Goal: Task Accomplishment & Management: Complete application form

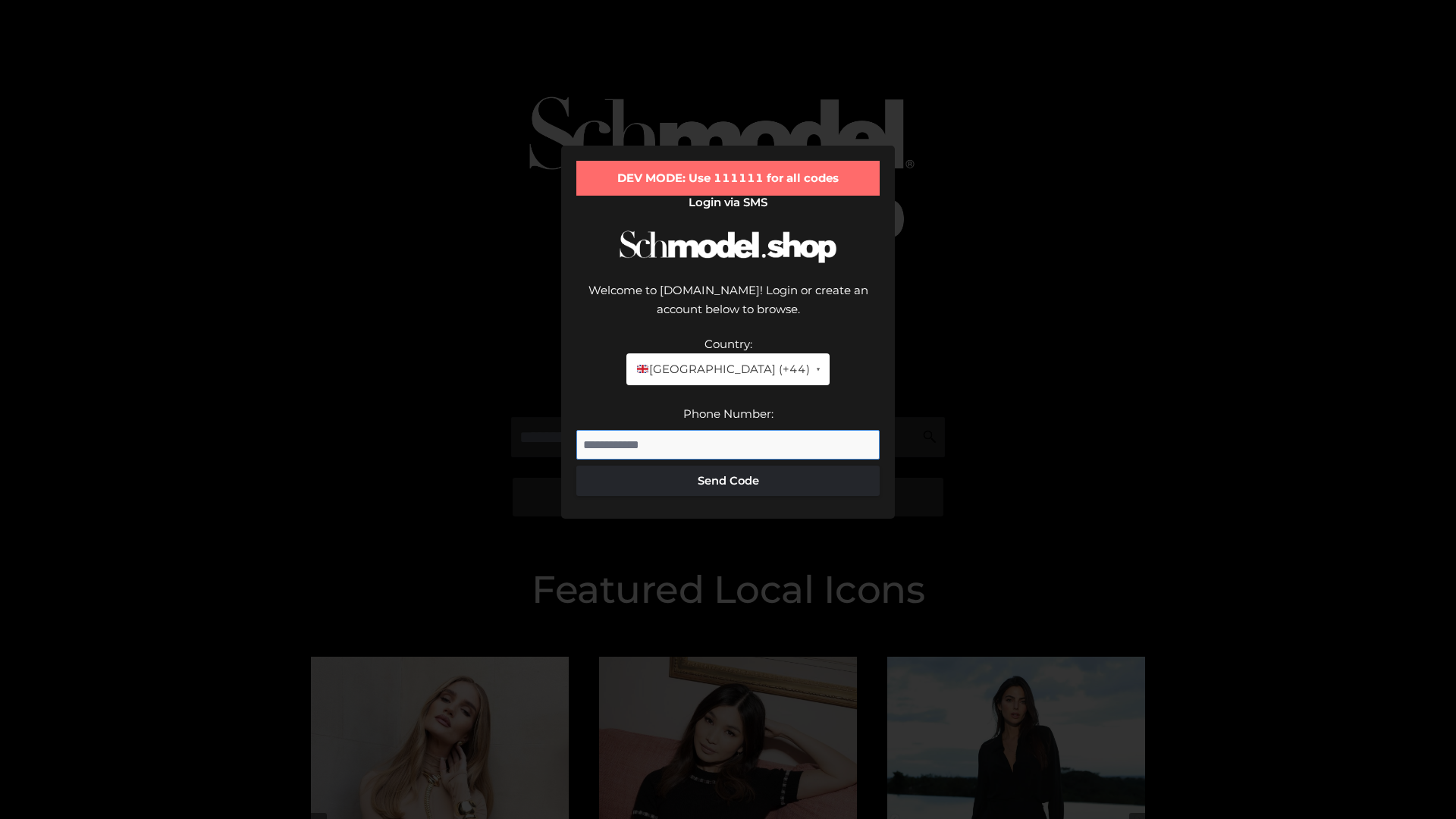
click at [728, 430] on input "Phone Number:" at bounding box center [727, 445] width 303 height 30
type input "**********"
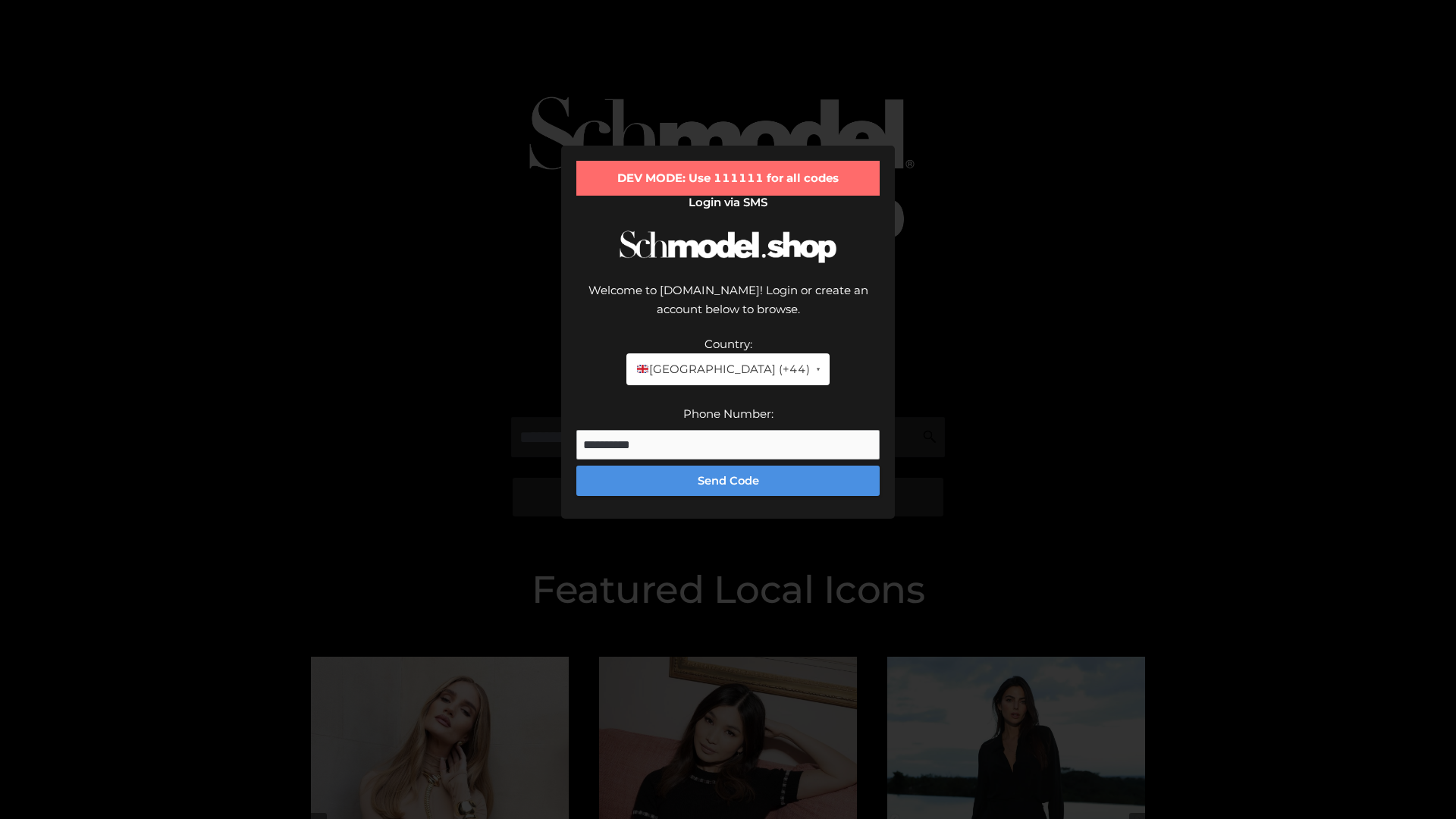
click at [728, 466] on button "Send Code" at bounding box center [727, 480] width 303 height 30
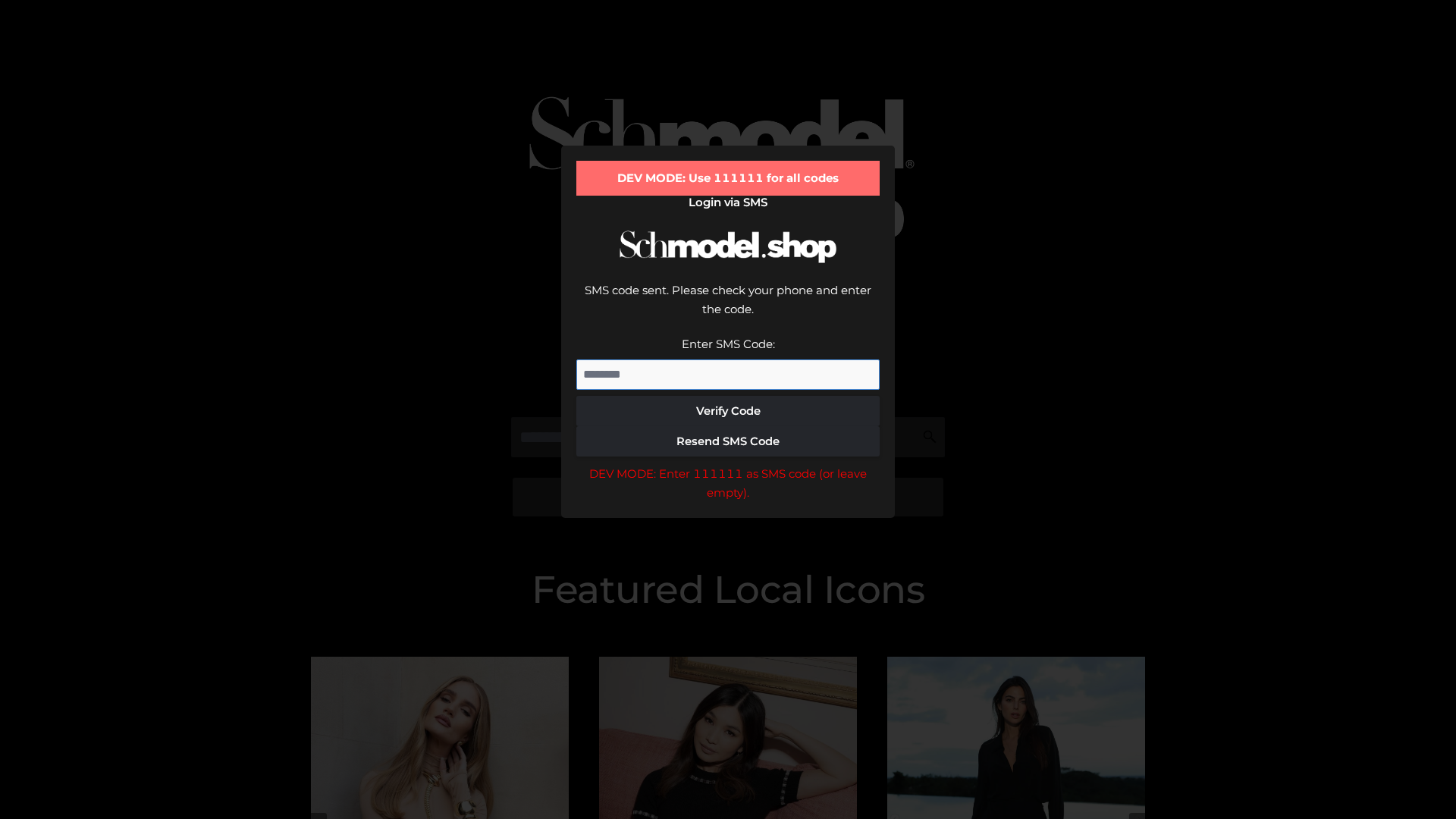
click at [728, 359] on input "Enter SMS Code:" at bounding box center [727, 374] width 303 height 30
type input "******"
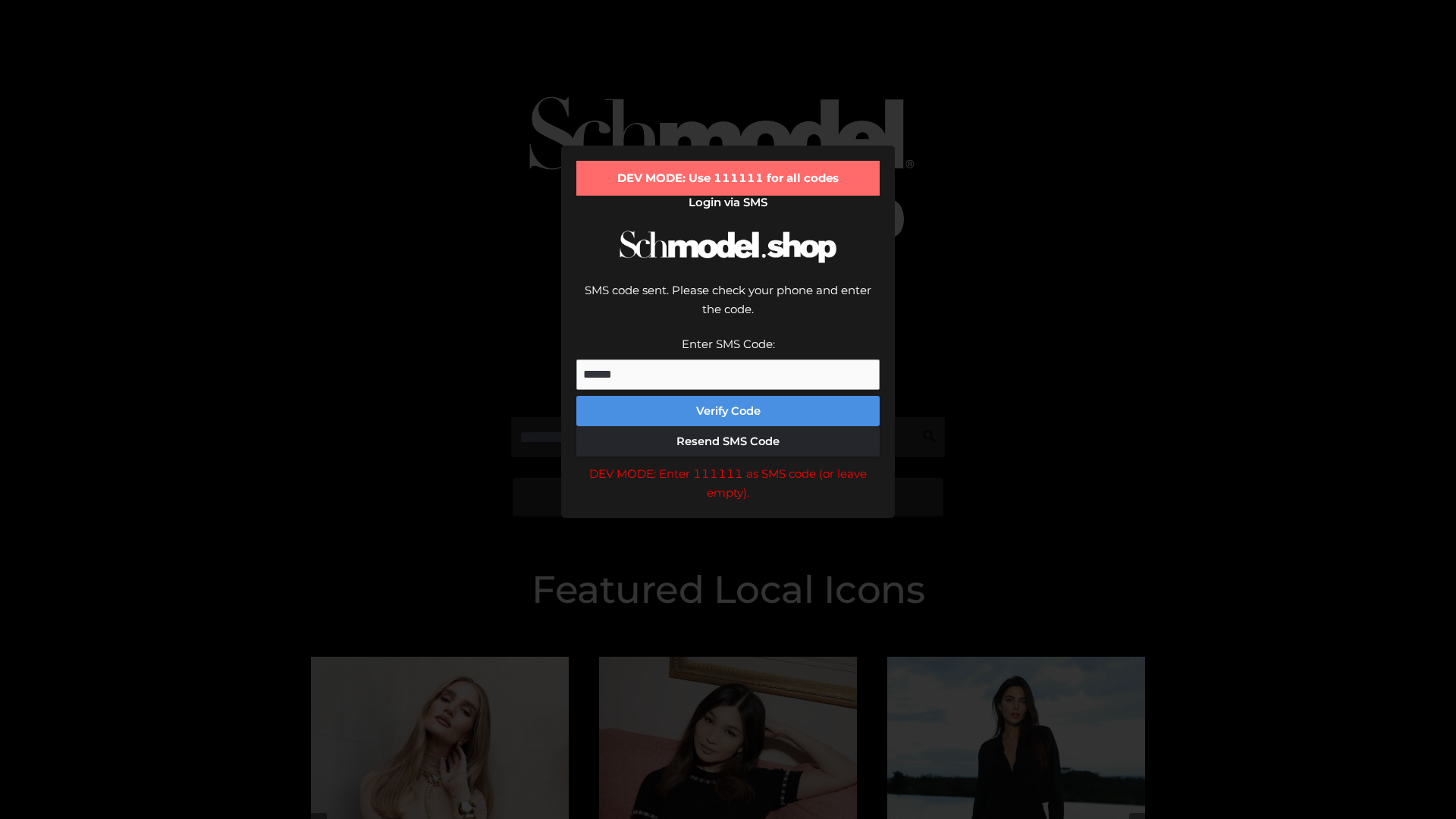
click at [728, 396] on button "Verify Code" at bounding box center [727, 410] width 303 height 30
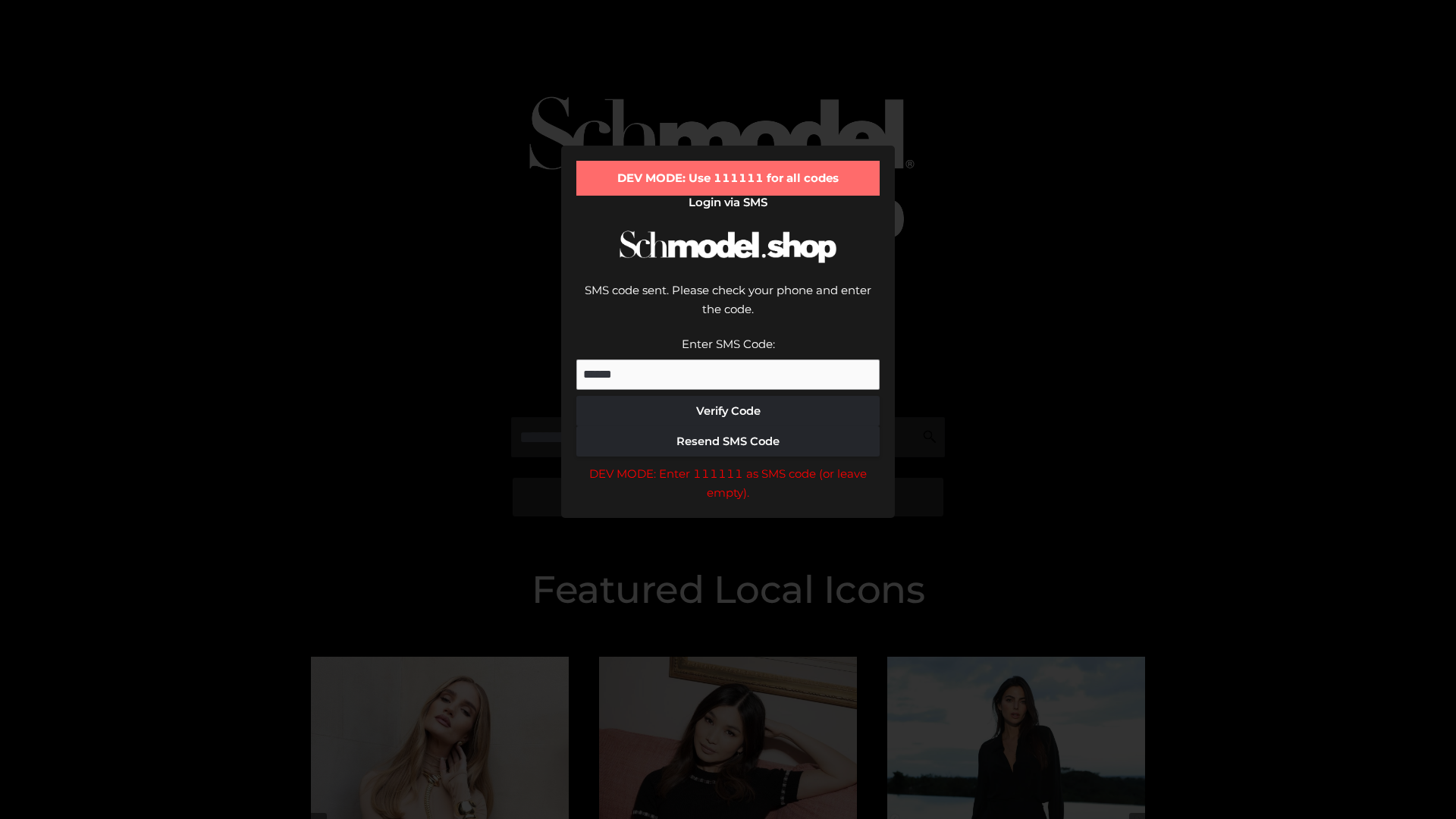
click at [728, 464] on div "DEV MODE: Enter 111111 as SMS code (or leave empty)." at bounding box center [727, 483] width 303 height 39
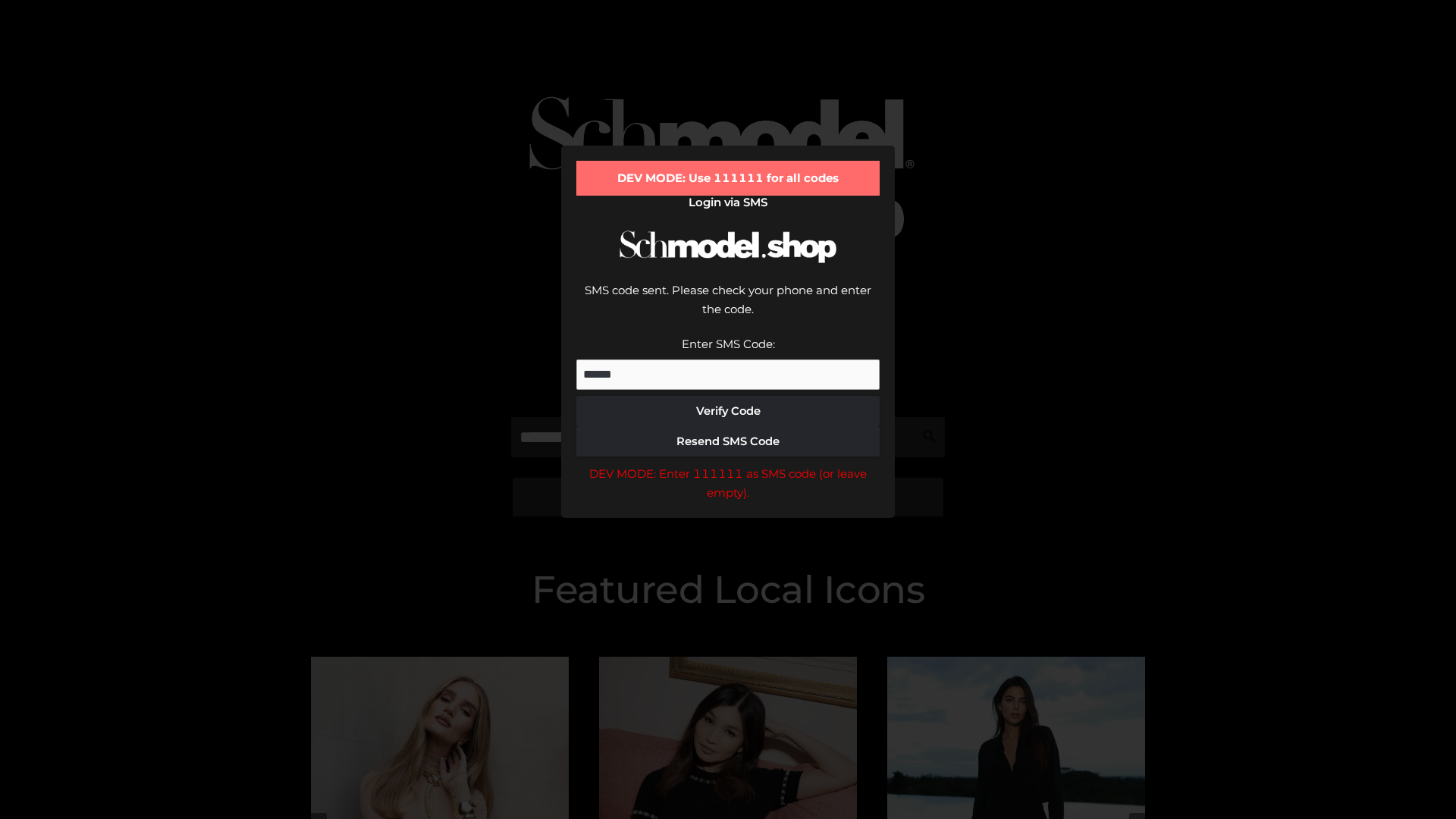
click at [728, 464] on div "DEV MODE: Enter 111111 as SMS code (or leave empty)." at bounding box center [727, 483] width 303 height 39
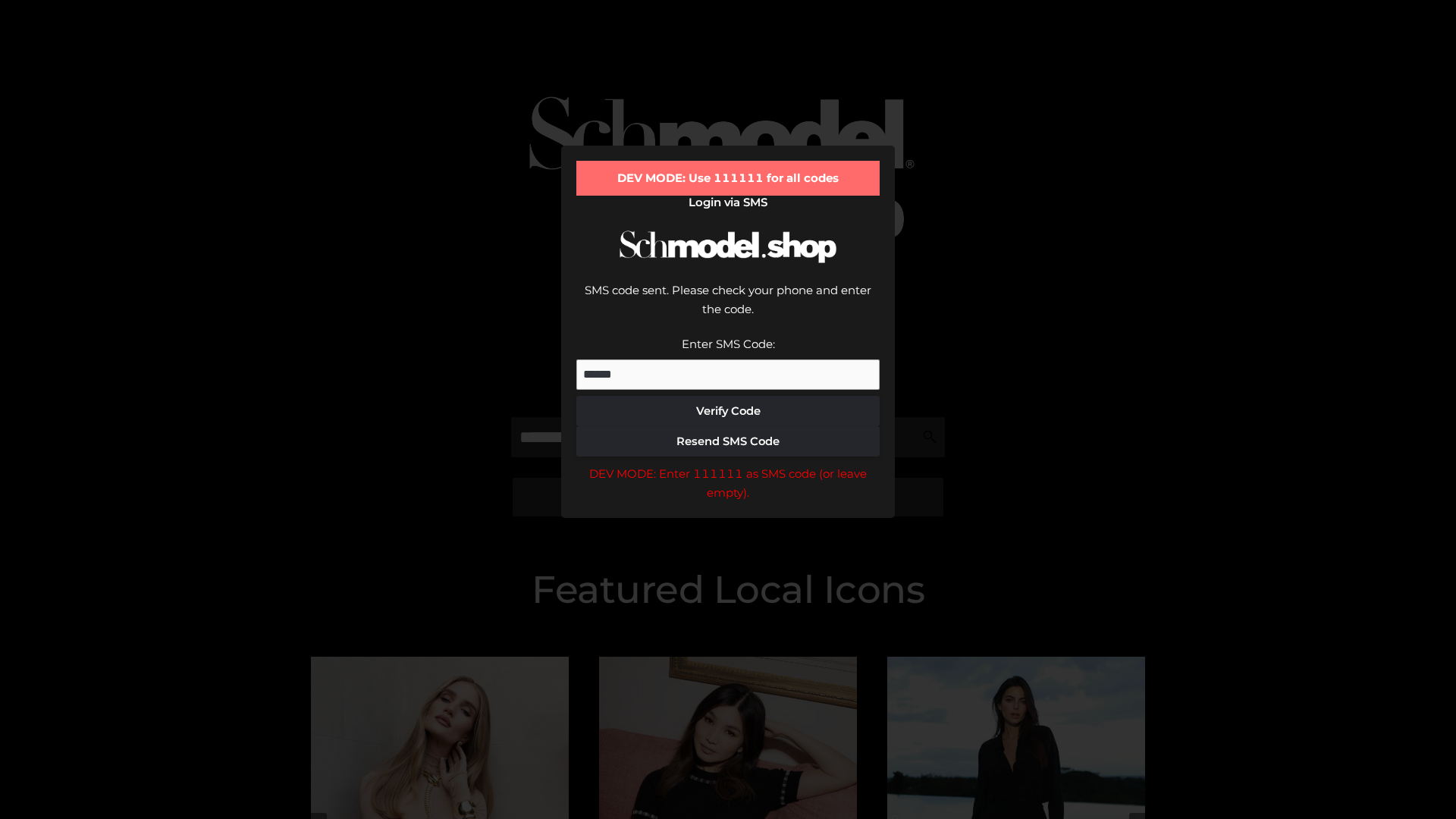
click at [728, 464] on div "DEV MODE: Enter 111111 as SMS code (or leave empty)." at bounding box center [727, 483] width 303 height 39
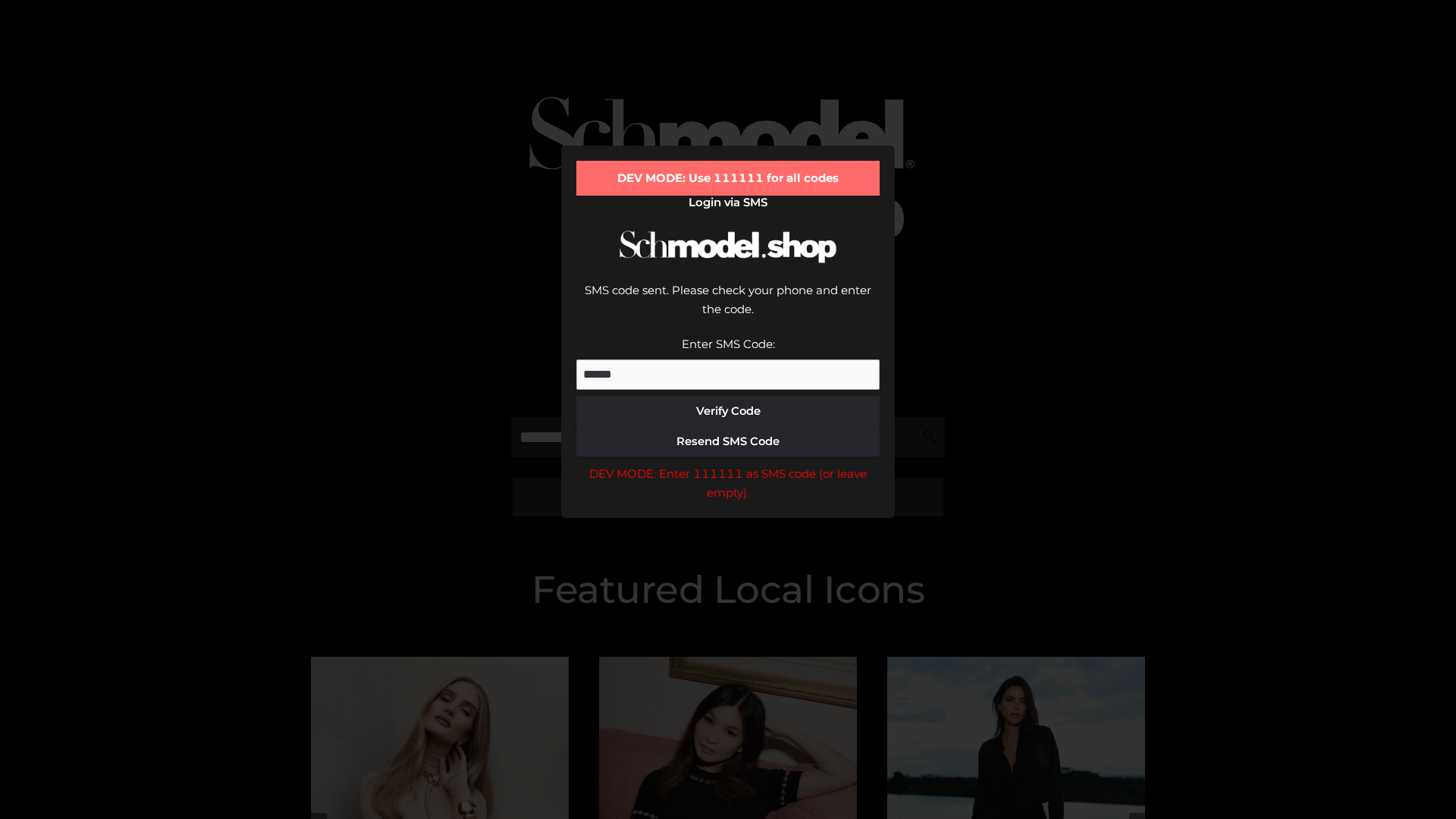
click at [728, 464] on div "DEV MODE: Enter 111111 as SMS code (or leave empty)." at bounding box center [727, 483] width 303 height 39
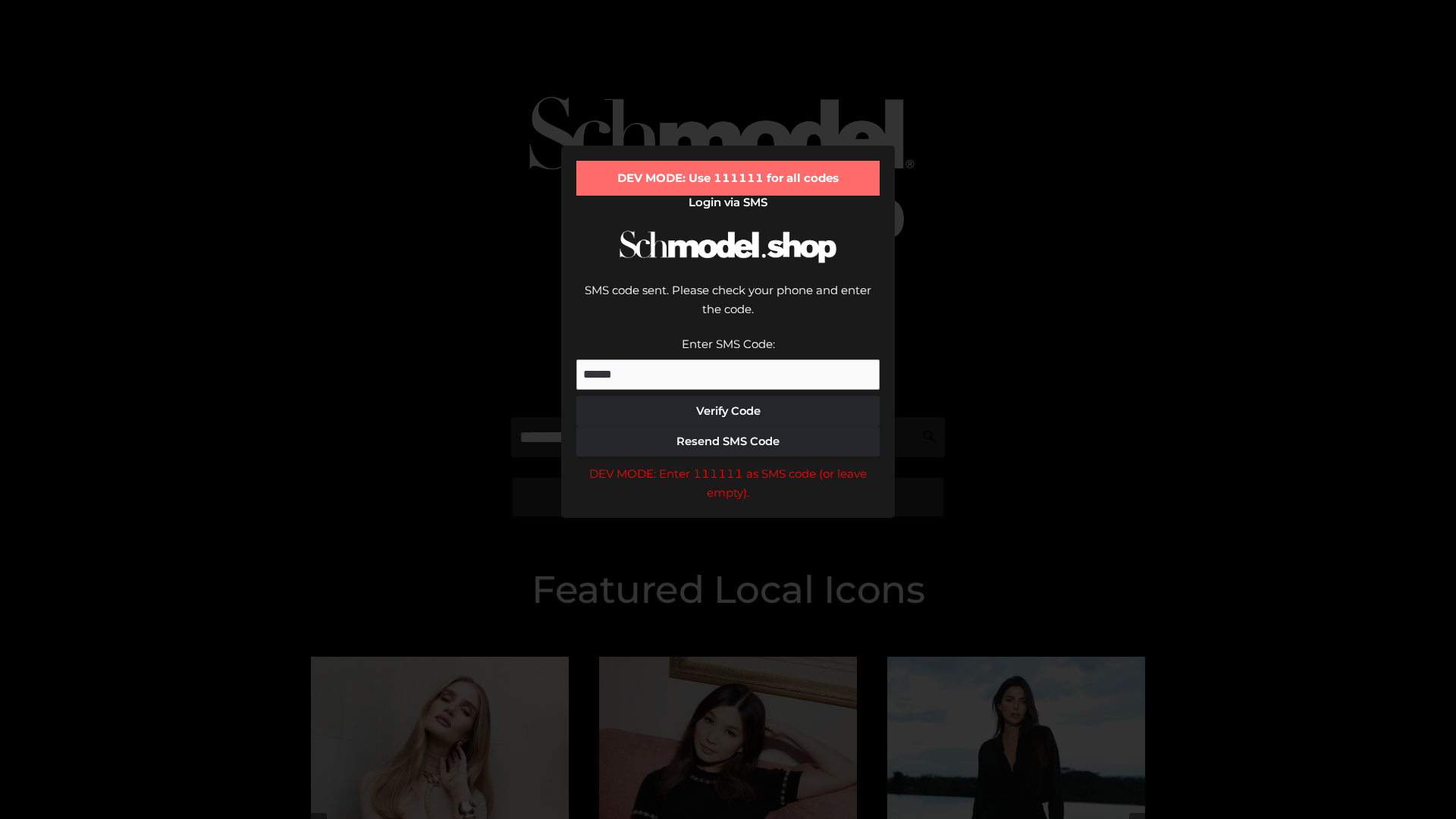
click at [728, 464] on div "DEV MODE: Enter 111111 as SMS code (or leave empty)." at bounding box center [727, 483] width 303 height 39
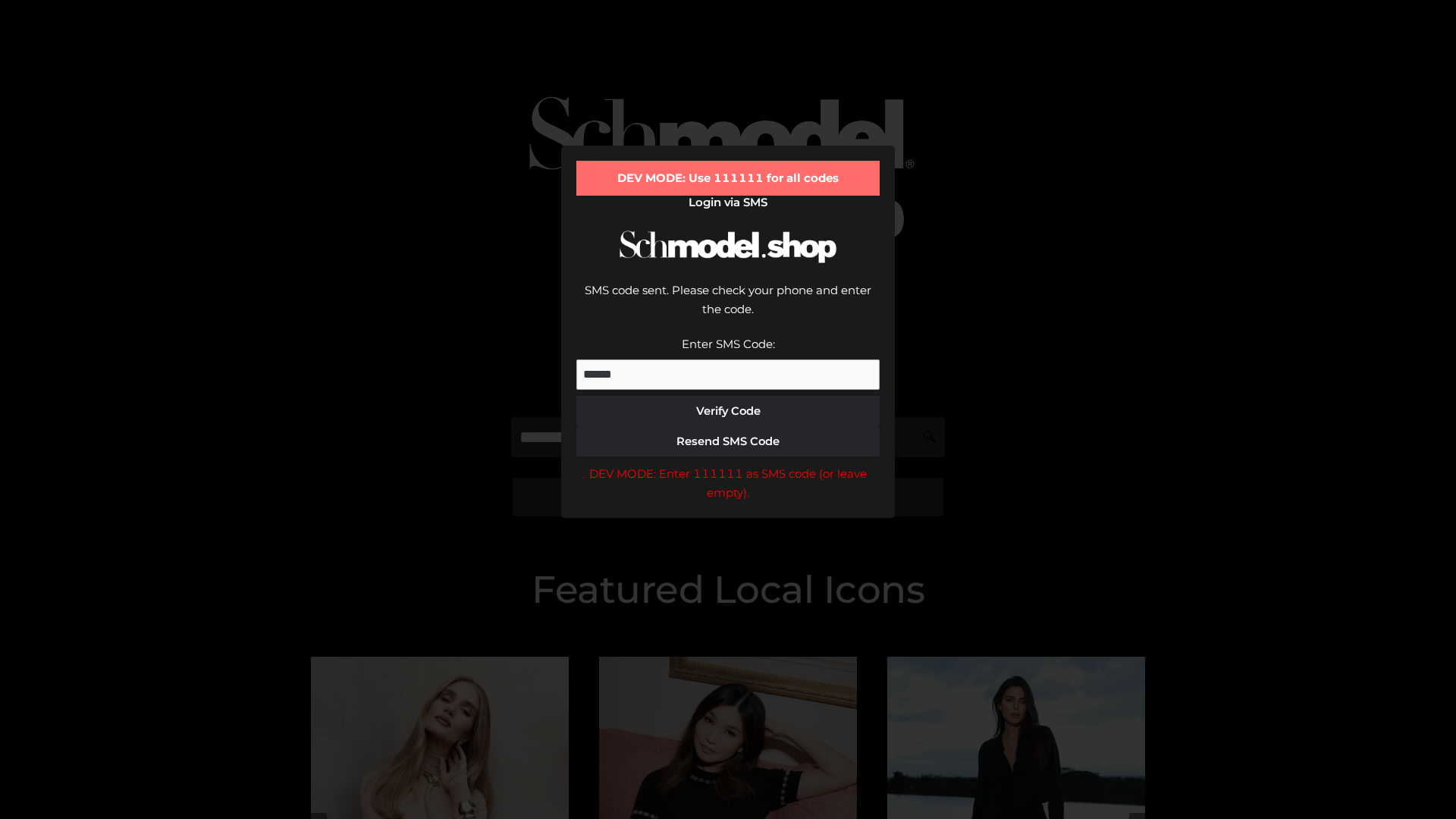
click at [728, 464] on div "DEV MODE: Enter 111111 as SMS code (or leave empty)." at bounding box center [727, 483] width 303 height 39
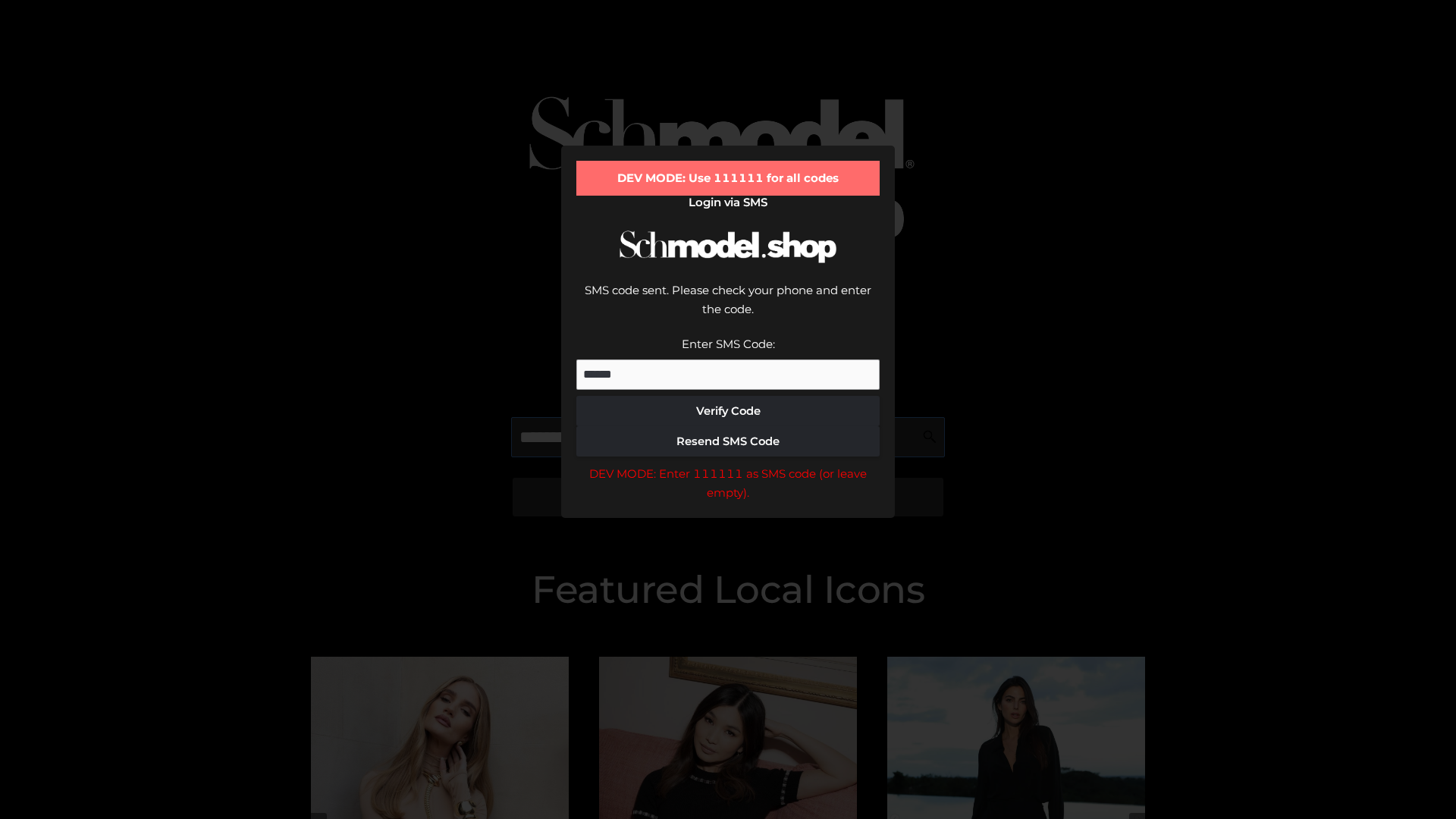
scroll to position [0, 78]
click at [728, 464] on div "DEV MODE: Enter 111111 as SMS code (or leave empty)." at bounding box center [727, 483] width 303 height 39
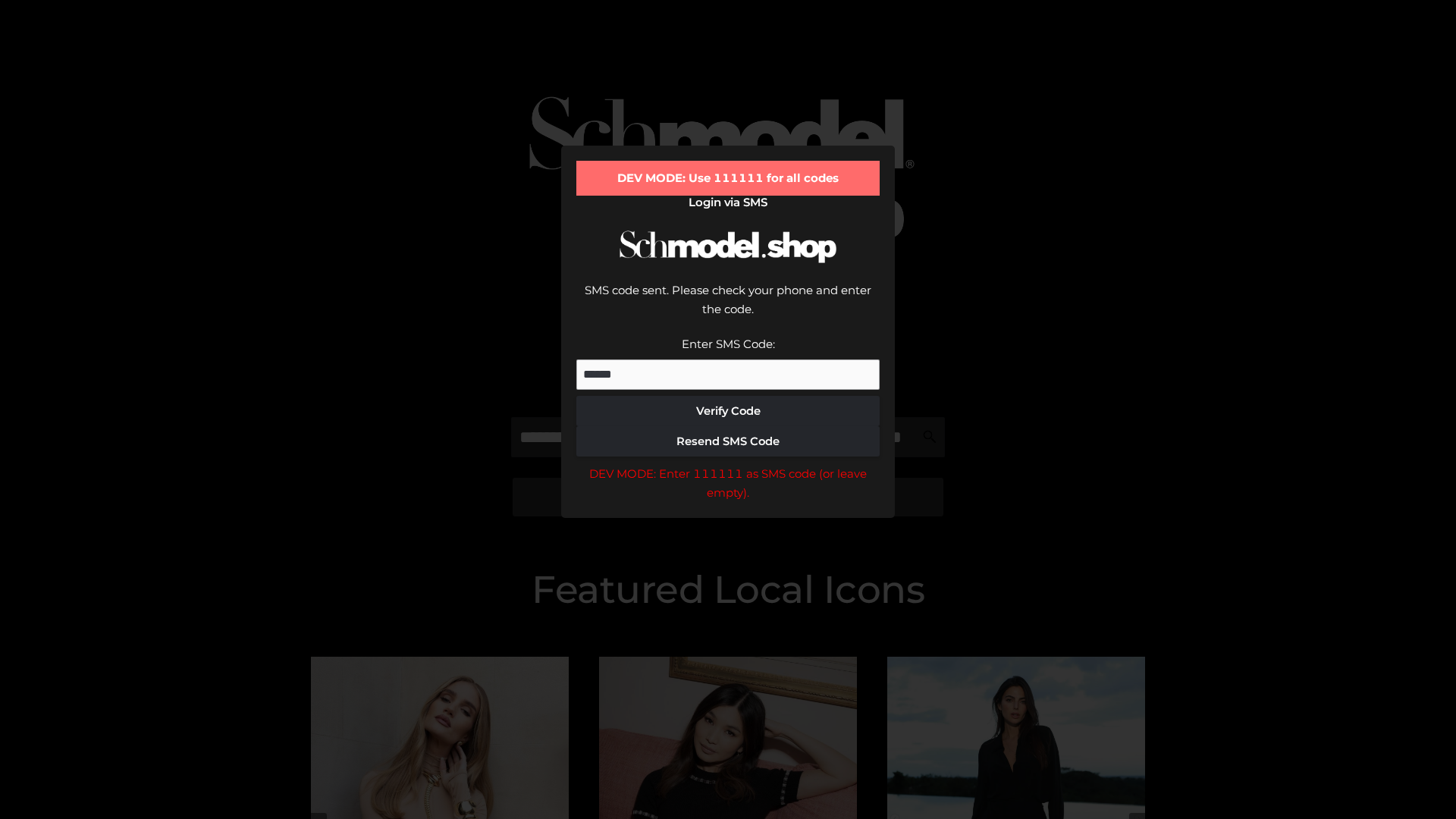
click at [728, 464] on div "DEV MODE: Enter 111111 as SMS code (or leave empty)." at bounding box center [727, 483] width 303 height 39
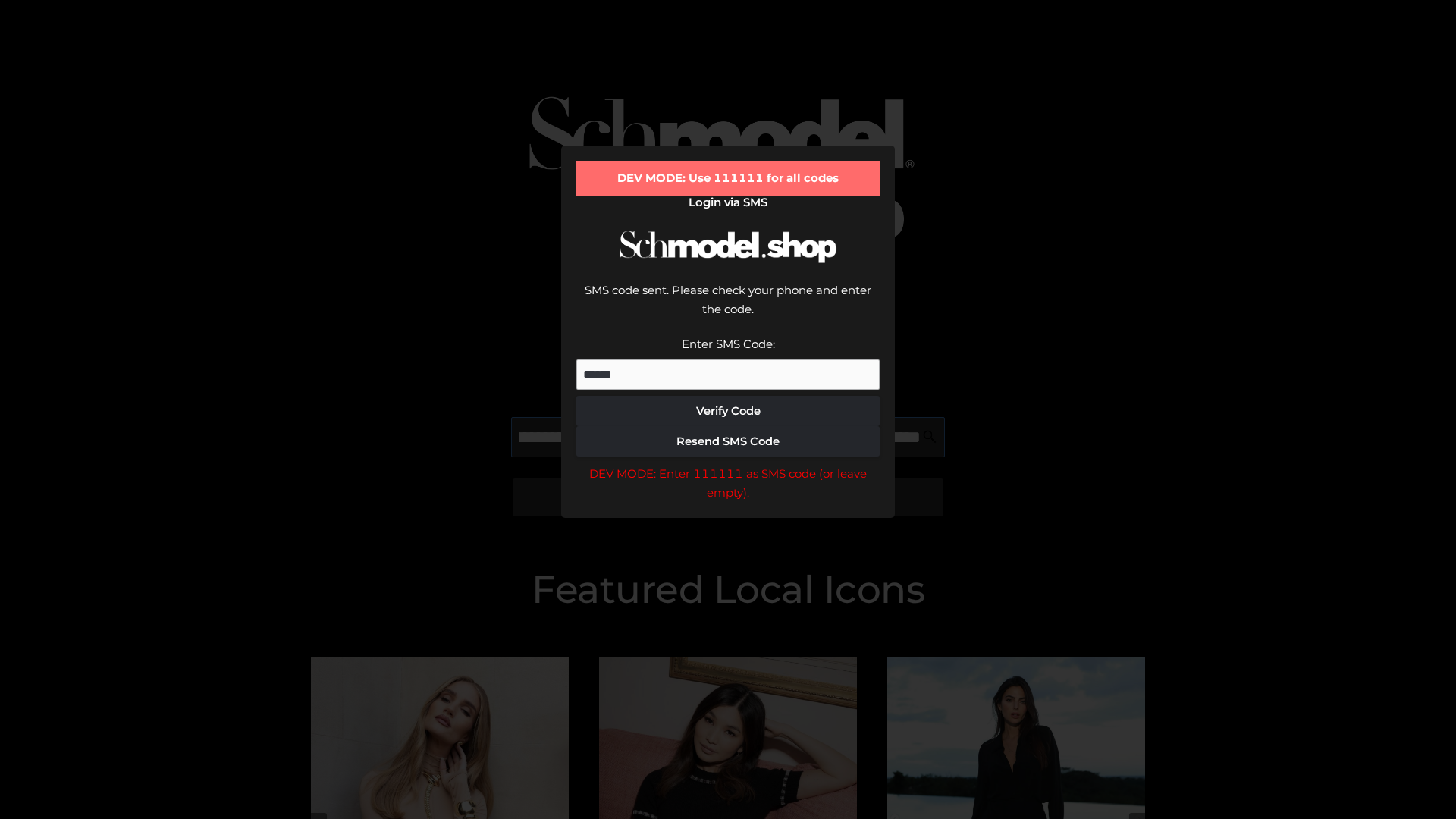
scroll to position [0, 165]
click at [728, 464] on div "DEV MODE: Enter 111111 as SMS code (or leave empty)." at bounding box center [727, 483] width 303 height 39
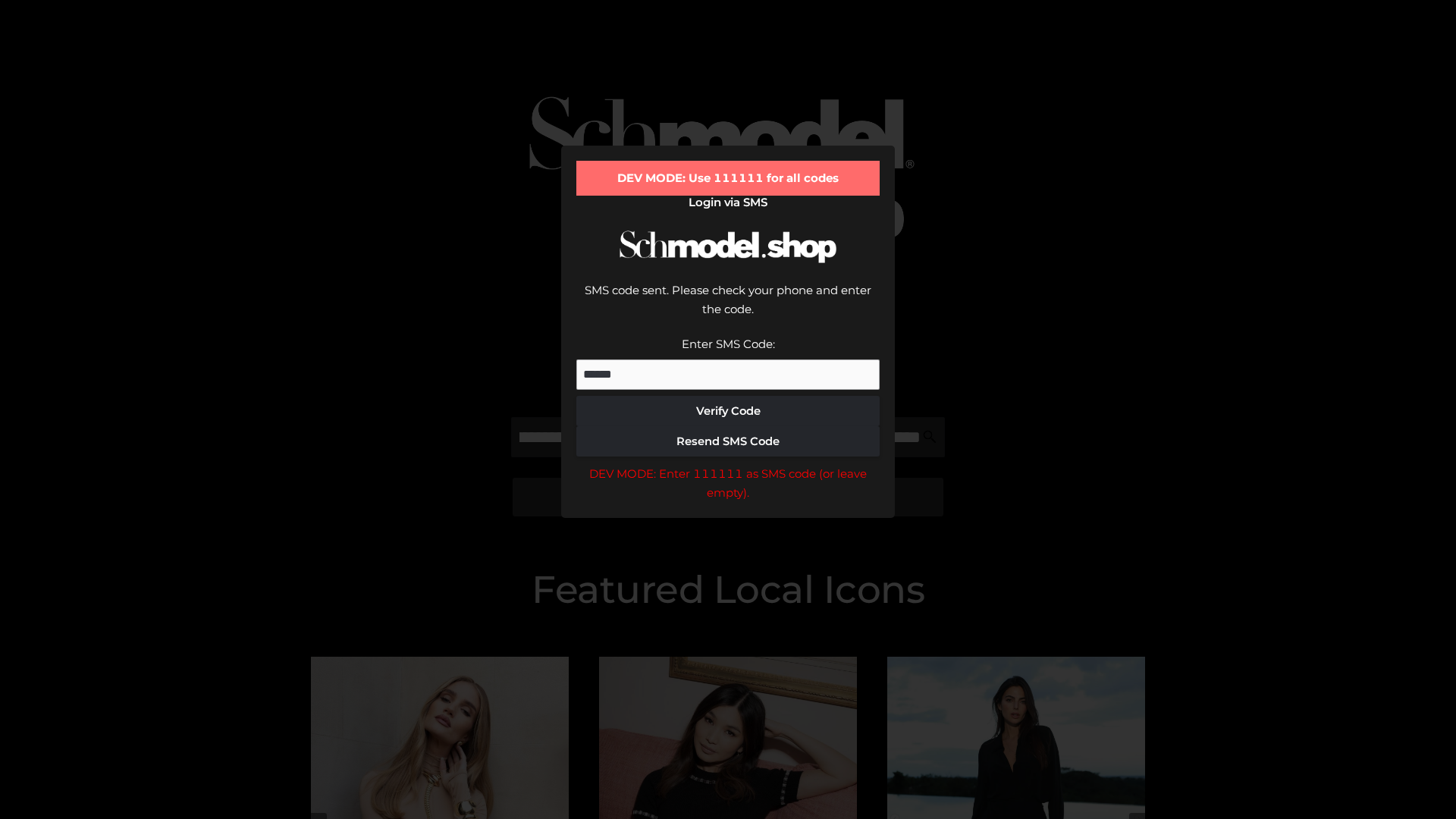
click at [728, 464] on div "DEV MODE: Enter 111111 as SMS code (or leave empty)." at bounding box center [727, 483] width 303 height 39
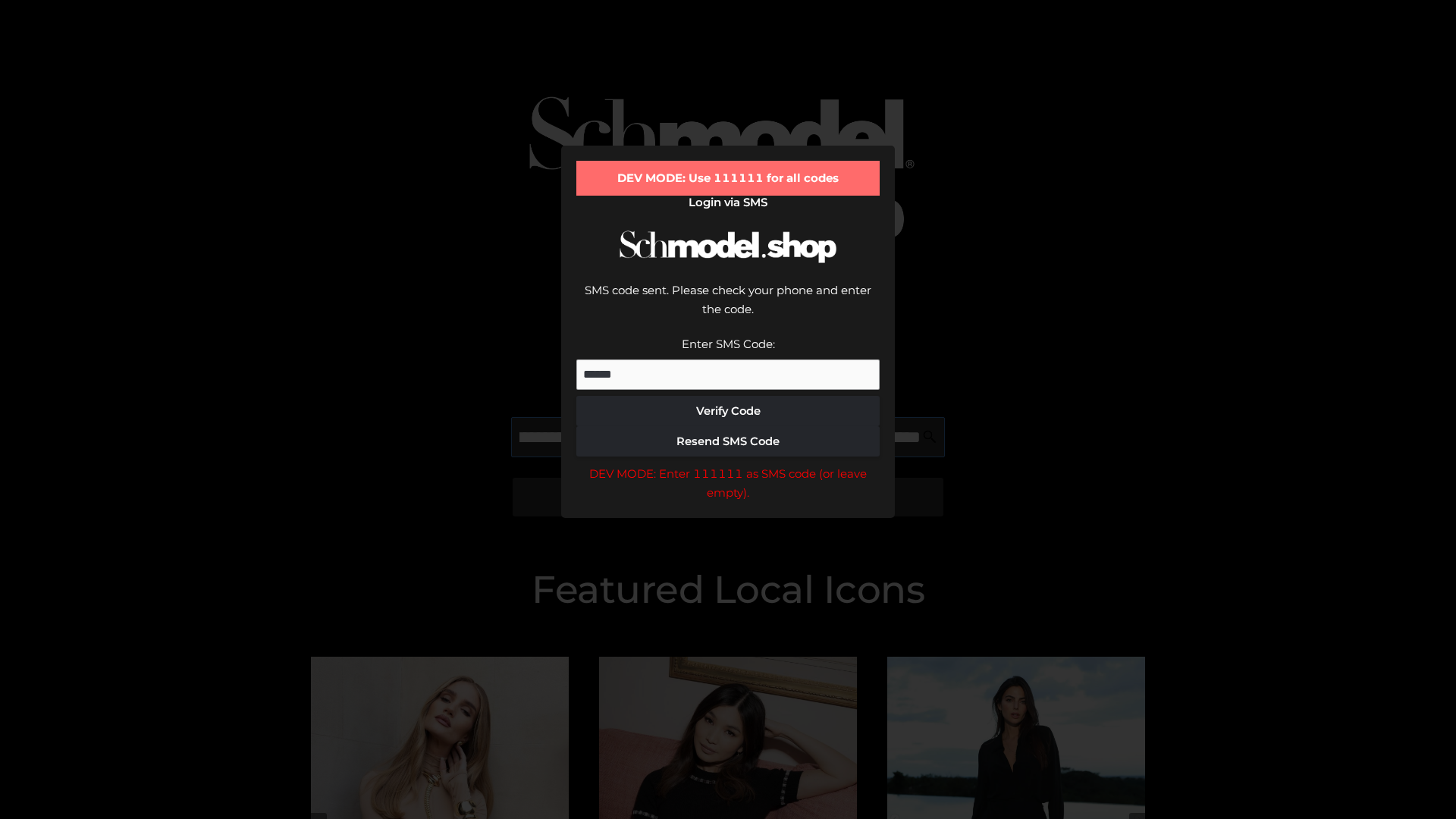
scroll to position [0, 257]
click at [728, 464] on div "DEV MODE: Enter 111111 as SMS code (or leave empty)." at bounding box center [727, 483] width 303 height 39
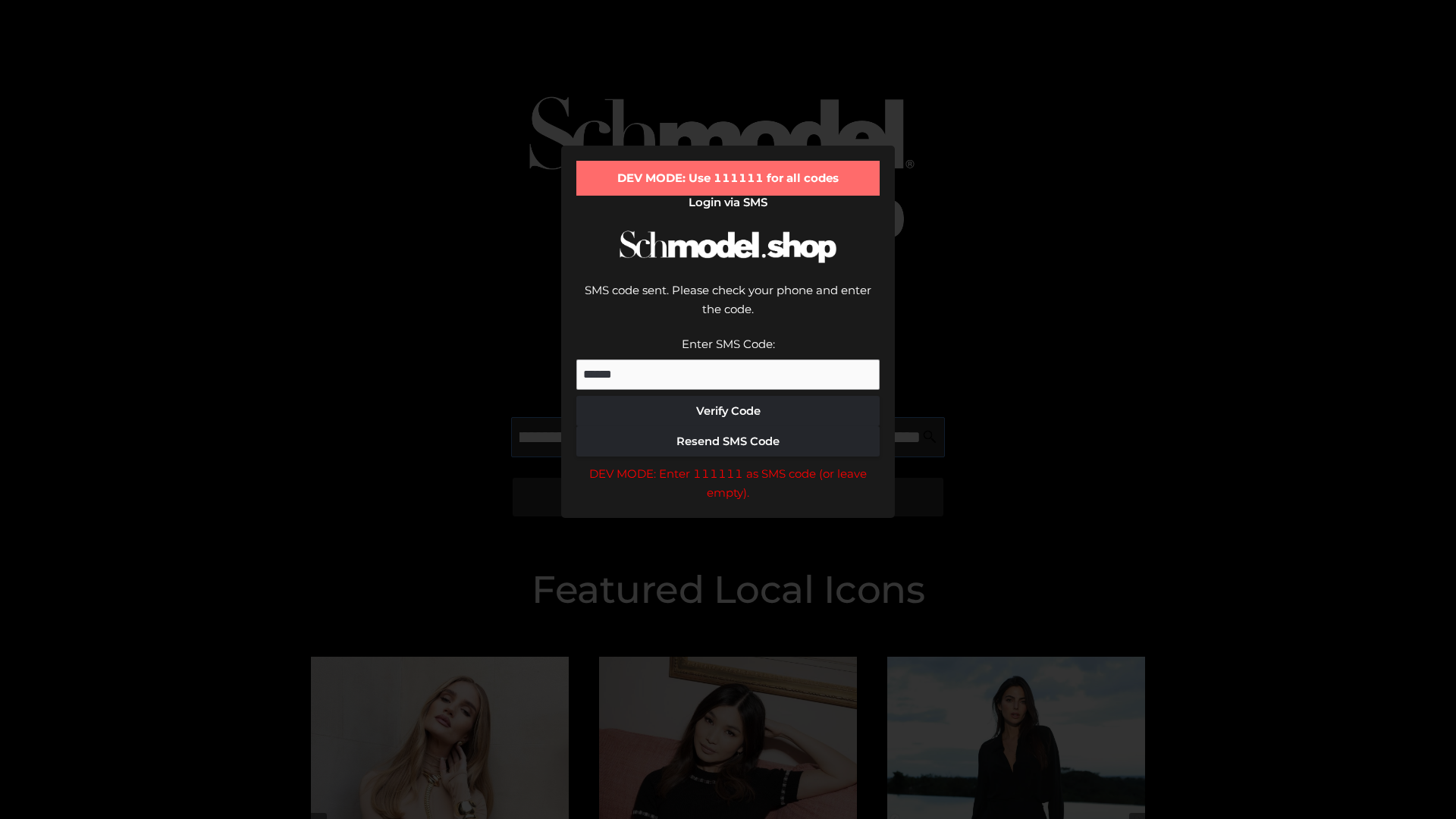
type input "**********"
